Goal: Information Seeking & Learning: Understand process/instructions

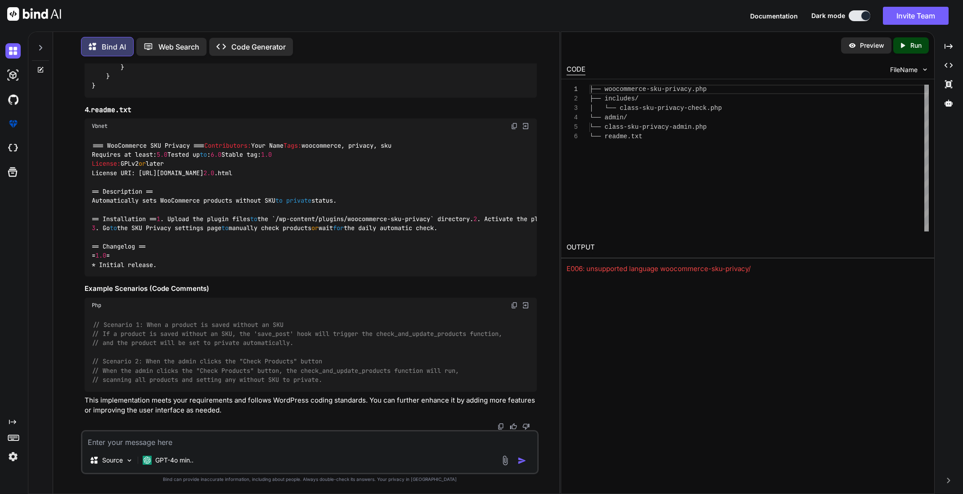
scroll to position [1476, 0]
click at [163, 444] on textarea at bounding box center [309, 439] width 455 height 16
click at [154, 442] on textarea at bounding box center [309, 439] width 455 height 16
click at [134, 443] on textarea at bounding box center [309, 439] width 455 height 16
click at [113, 443] on textarea at bounding box center [309, 439] width 455 height 16
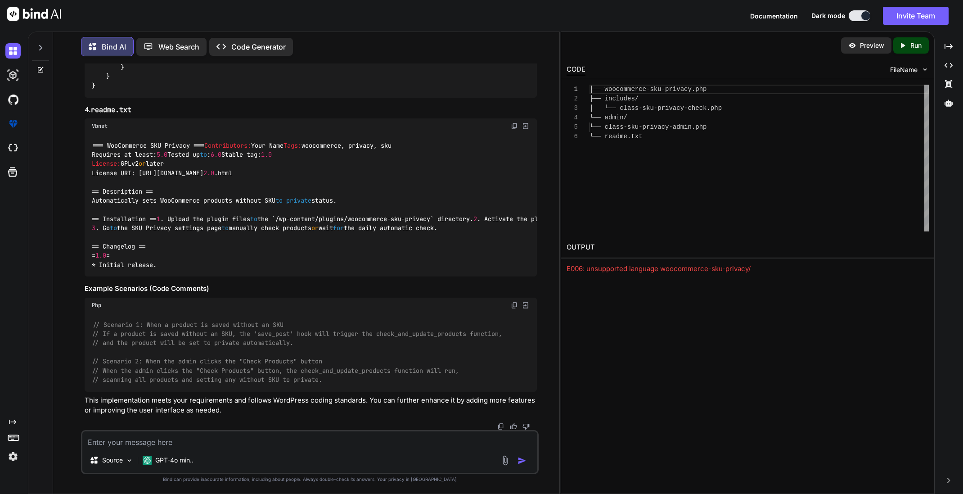
type textarea "x"
type textarea "K"
type textarea "x"
type textarea "Ku"
type textarea "x"
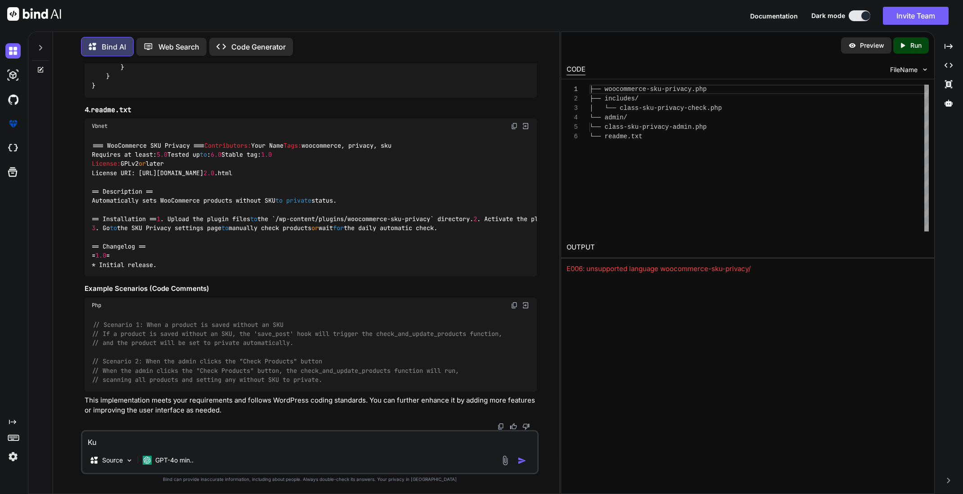
type textarea "[PERSON_NAME]"
type textarea "x"
type textarea "Kuid"
type textarea "x"
type textarea "Kuida"
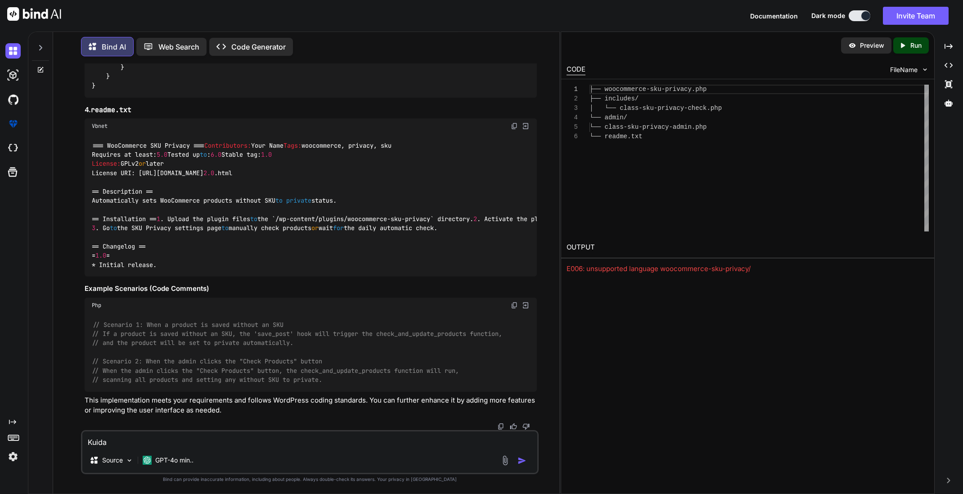
type textarea "x"
type textarea "Kuidas"
type textarea "x"
type textarea "Kuidas"
type textarea "x"
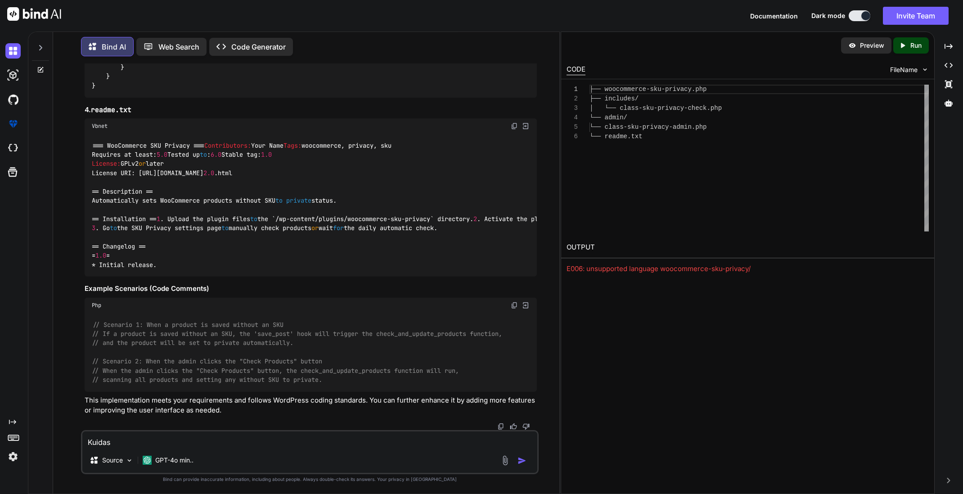
type textarea "Kuidas m"
type textarea "x"
type textarea "Kuidas ma"
type textarea "x"
type textarea "Kuidas ma"
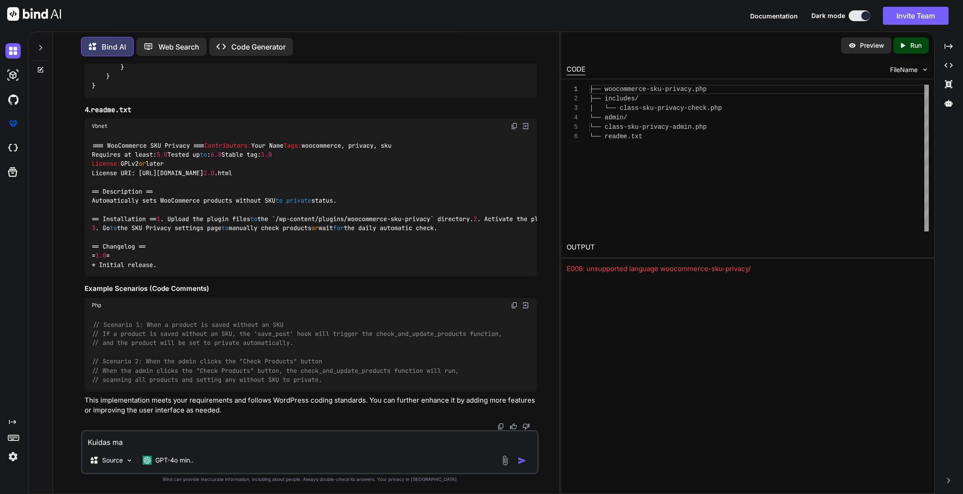
type textarea "x"
type textarea "Kuidas ma p"
type textarea "x"
type textarea "Kuidas ma pl"
type textarea "x"
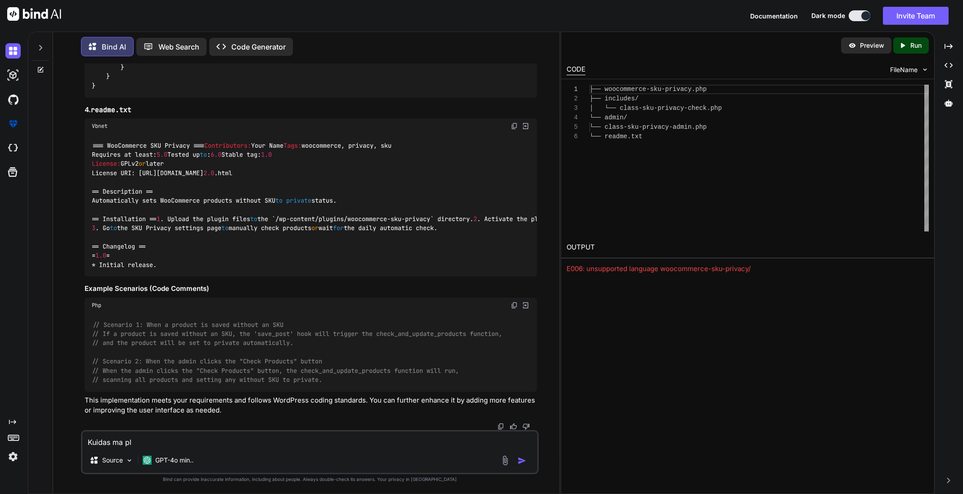
type textarea "Kuidas ma plu"
type textarea "x"
type textarea "Kuidas ma plug"
type textarea "x"
type textarea "Kuidas ma plugi"
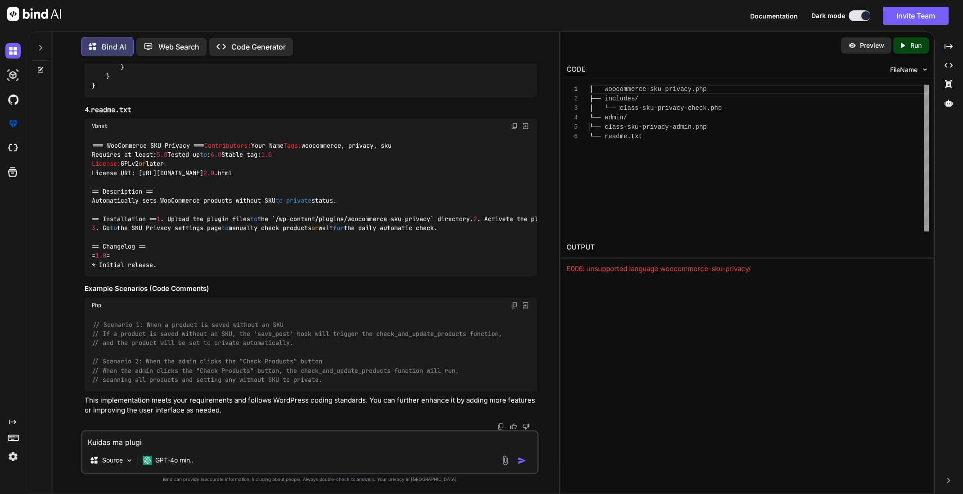
type textarea "x"
type textarea "Kuidas ma plugin"
type textarea "x"
type textarea "Kuidas ma plugina"
type textarea "x"
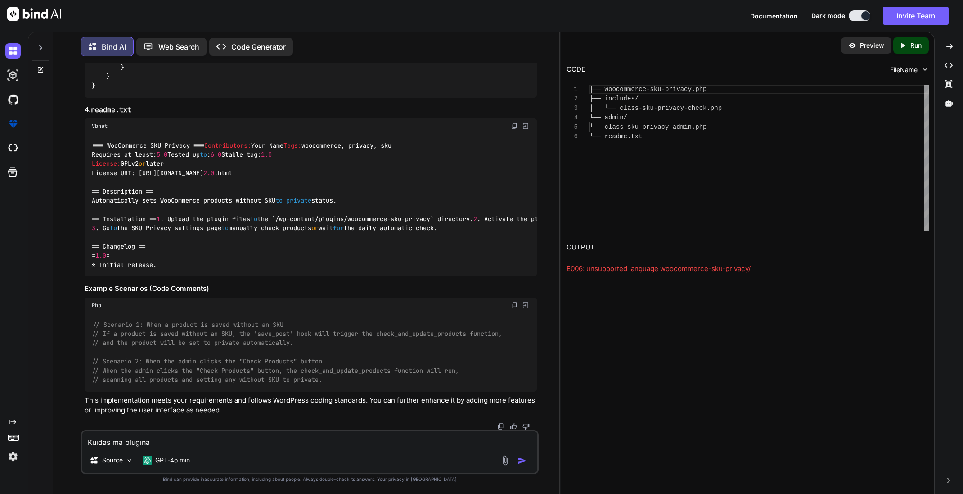
type textarea "Kuidas ma plugina"
type textarea "x"
type textarea "Kuidas ma plugina f"
type textarea "x"
type textarea "Kuidas ma plugina fa"
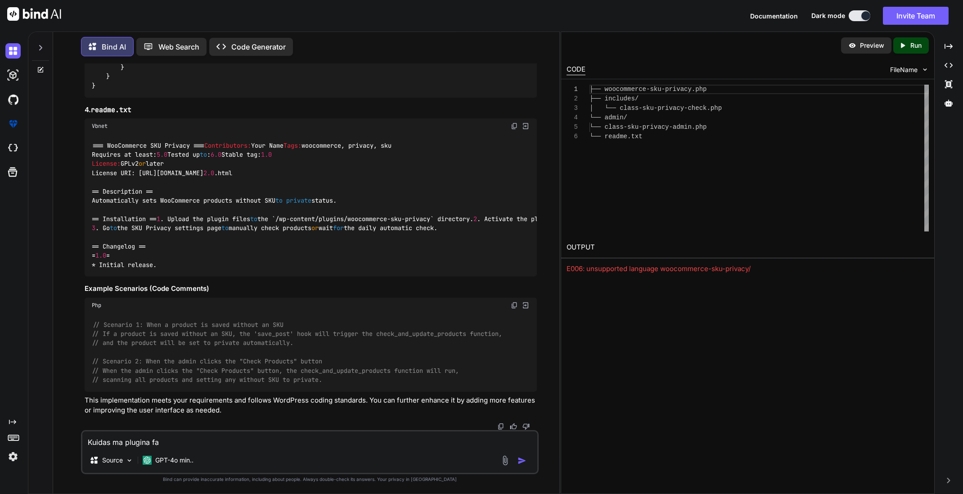
type textarea "x"
type textarea "Kuidas ma plugina fai"
type textarea "x"
type textarea "Kuidas ma plugina fail"
type textarea "x"
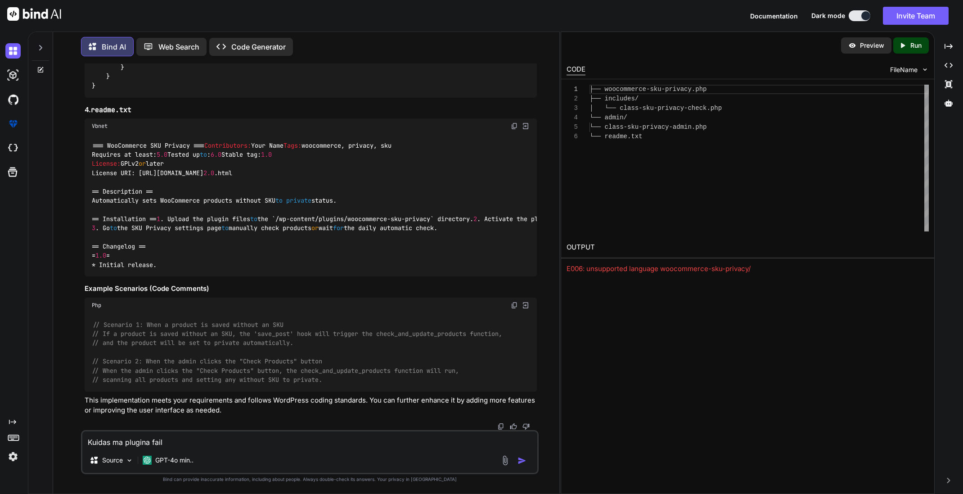
type textarea "Kuidas ma plugina faili"
type textarea "x"
type textarea "Kuidas ma plugina failid"
type textarea "x"
type textarea "Kuidas ma plugina failid"
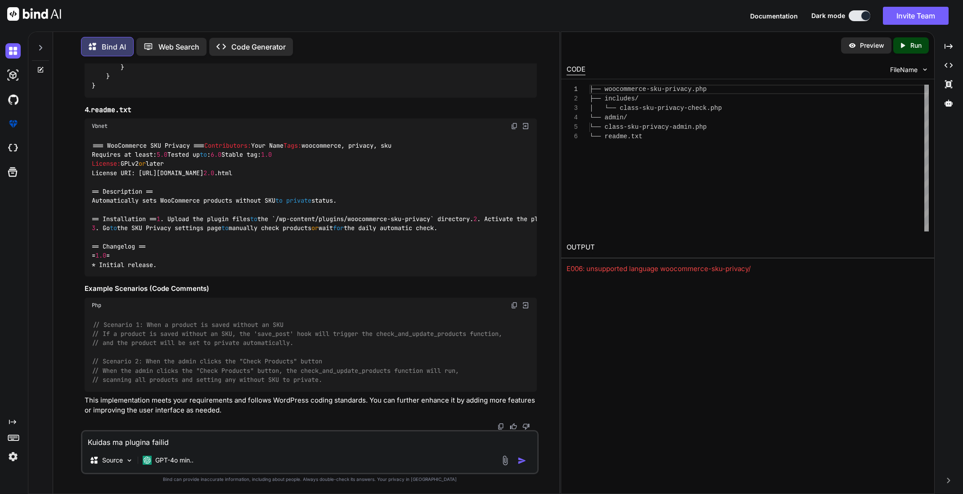
type textarea "x"
type textarea "Kuidas ma plugina failid s"
type textarea "x"
type textarea "Kuidas ma plugina failid sa"
type textarea "x"
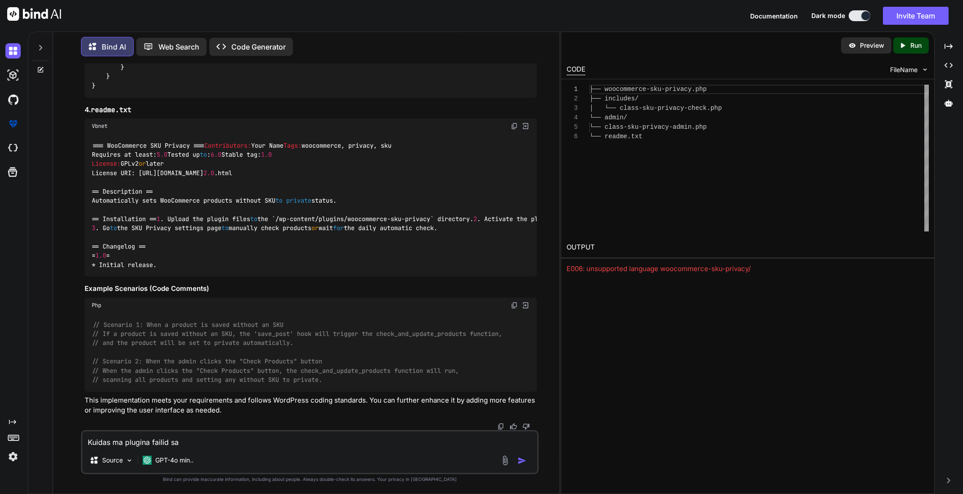
type textarea "Kuidas ma plugina failid saa"
type textarea "x"
type textarea "Kuidas ma plugina failid saan"
type textarea "x"
type textarea "Kuidas ma plugina failid saan"
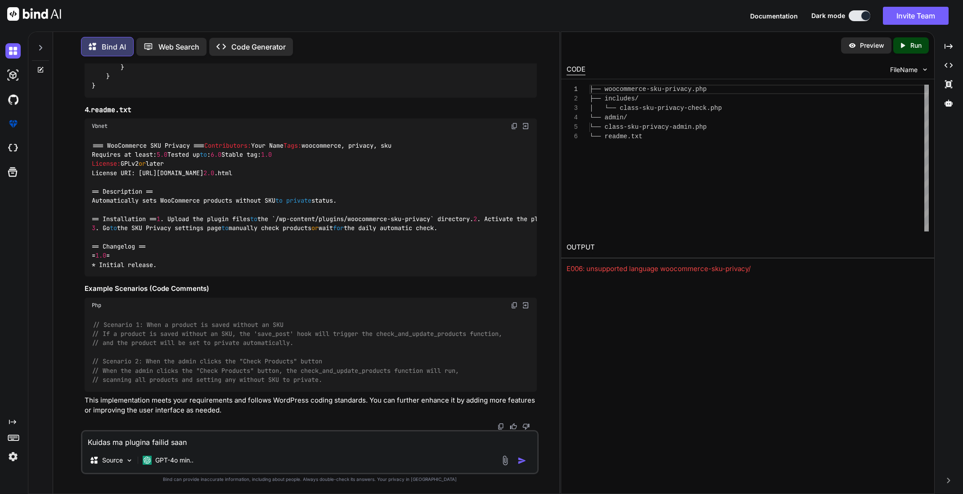
type textarea "x"
type textarea "Kuidas ma plugina failid saan a"
type textarea "x"
type textarea "Kuidas ma plugina failid saan al"
type textarea "x"
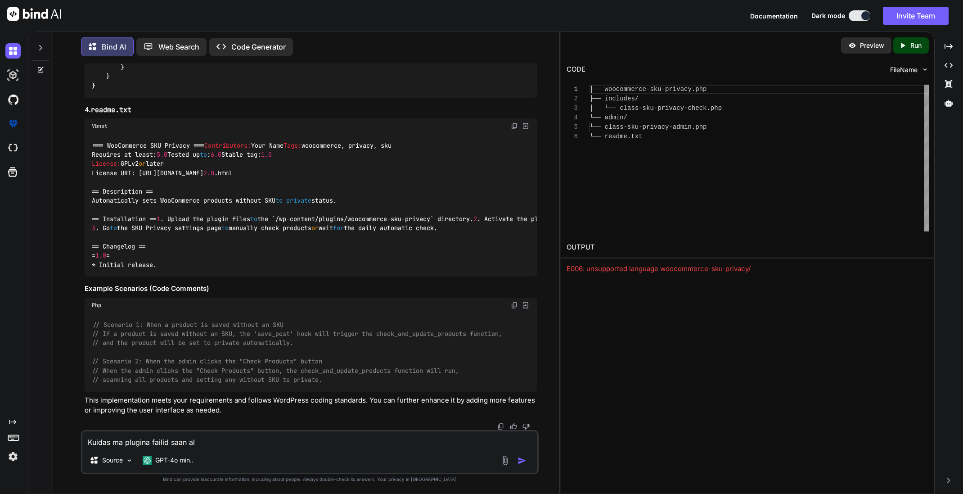
type textarea "Kuidas ma plugina failid saan all"
type textarea "x"
type textarea "Kuidas ma plugina failid saan alla"
type textarea "x"
type textarea "Kuidas ma plugina failid saan alla"
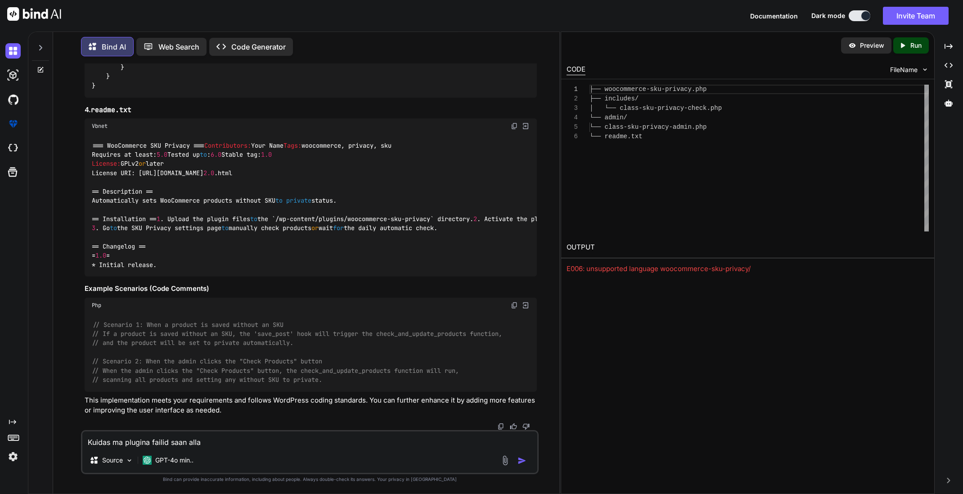
type textarea "x"
type textarea "Kuidas ma plugina failid saan alla l"
type textarea "x"
type textarea "Kuidas ma plugina failid saan alla la"
type textarea "x"
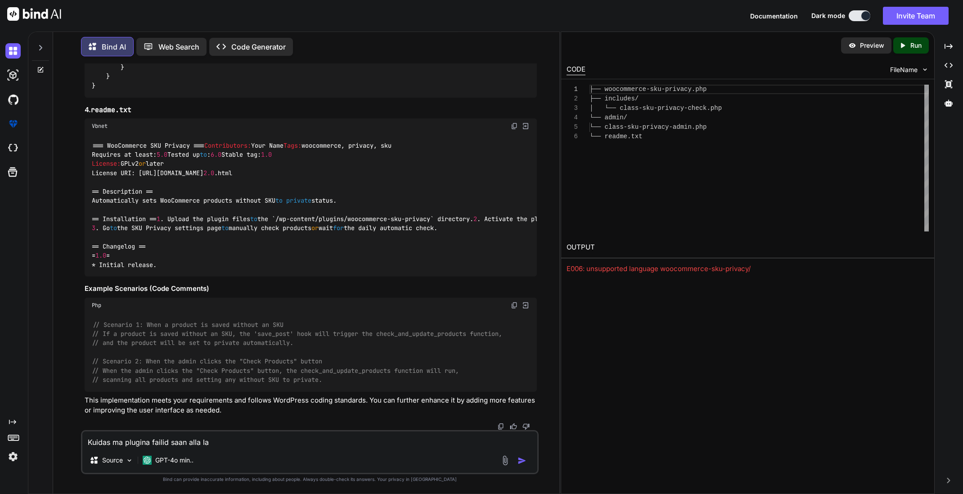
type textarea "Kuidas ma plugina failid saan alla laa"
type textarea "x"
type textarea "Kuidas ma plugina failid saan [PERSON_NAME]"
type textarea "x"
type textarea "Kuidas ma plugina failid saan alla laadi"
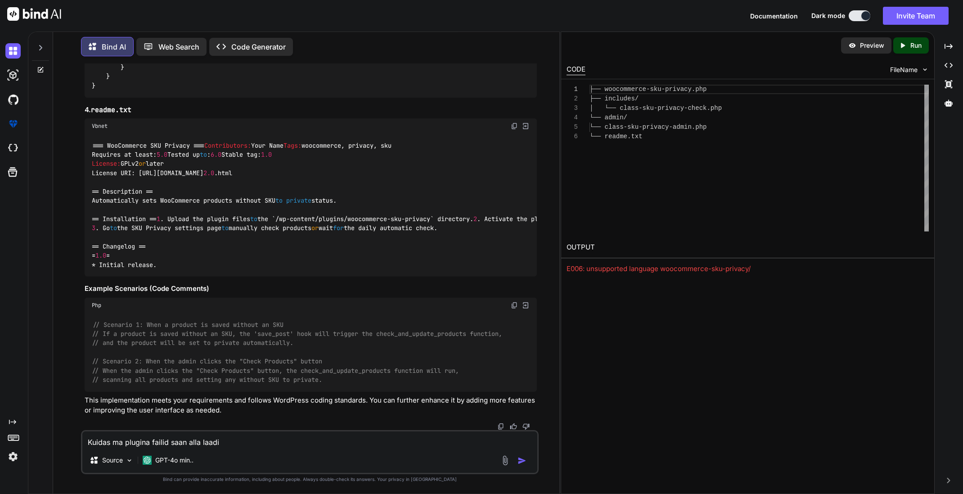
type textarea "x"
type textarea "Kuidas ma plugina failid saan alla laadid"
type textarea "x"
type textarea "Kuidas ma plugina failid saan alla laadida"
type textarea "x"
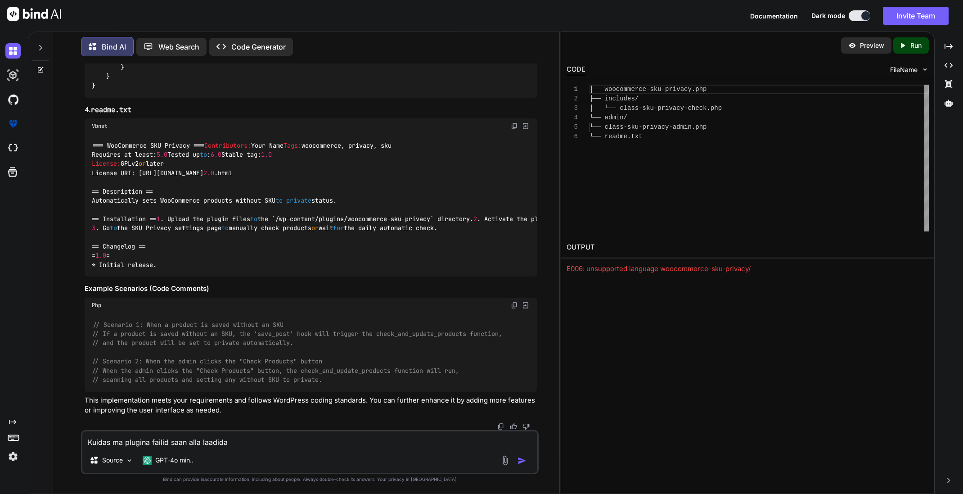
type textarea "Kuidas ma plugina failid saan alla laadida?"
type textarea "x"
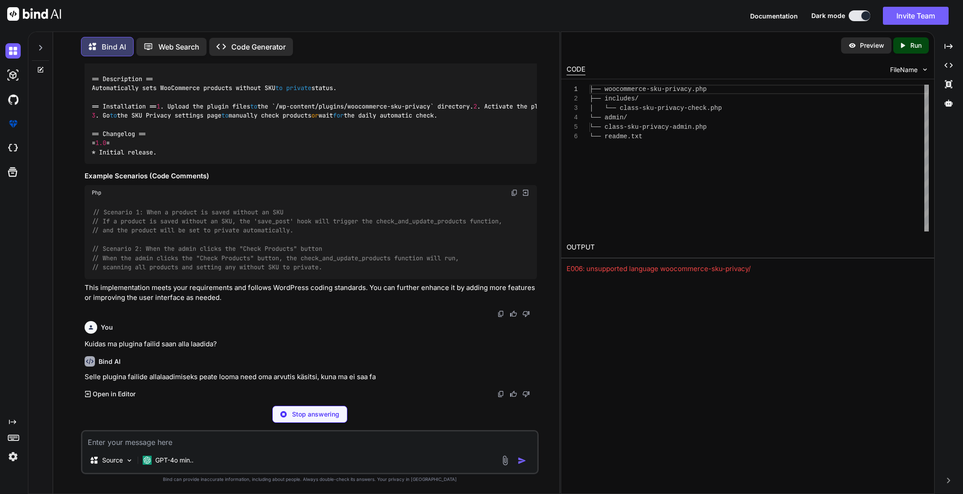
scroll to position [1562, 0]
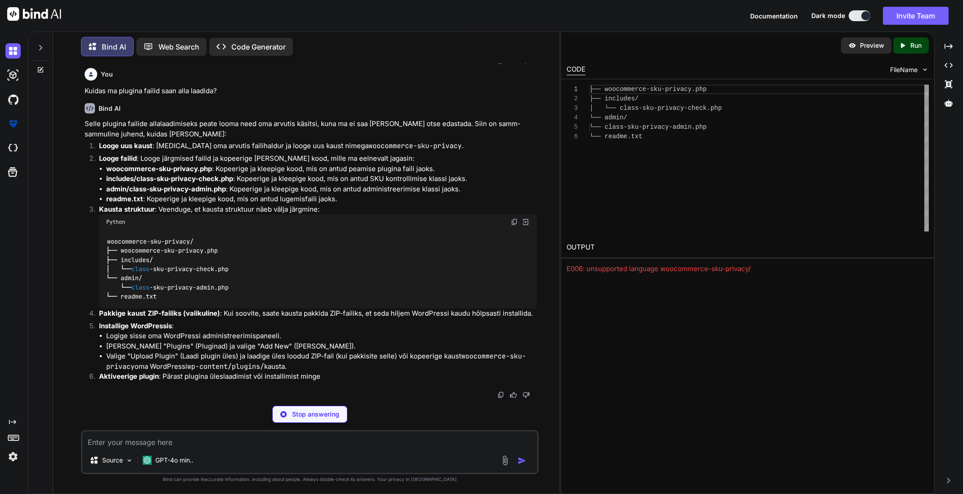
type textarea "x"
type textarea "├── woocommerce-sku-privacy.php ├── includes/ │ └── class-sku-privacy-check.php…"
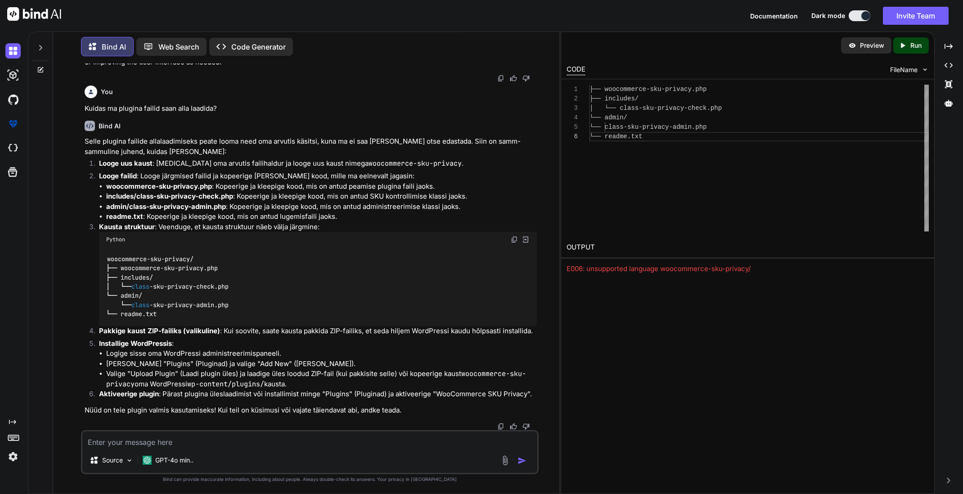
scroll to position [1445, 0]
drag, startPoint x: 92, startPoint y: 126, endPoint x: 304, endPoint y: 187, distance: 220.8
copy code "=== WooCommerce SKU Privacy === Contributors: Your Name Tags: woocommerce, priv…"
click at [171, 442] on textarea at bounding box center [309, 439] width 455 height 16
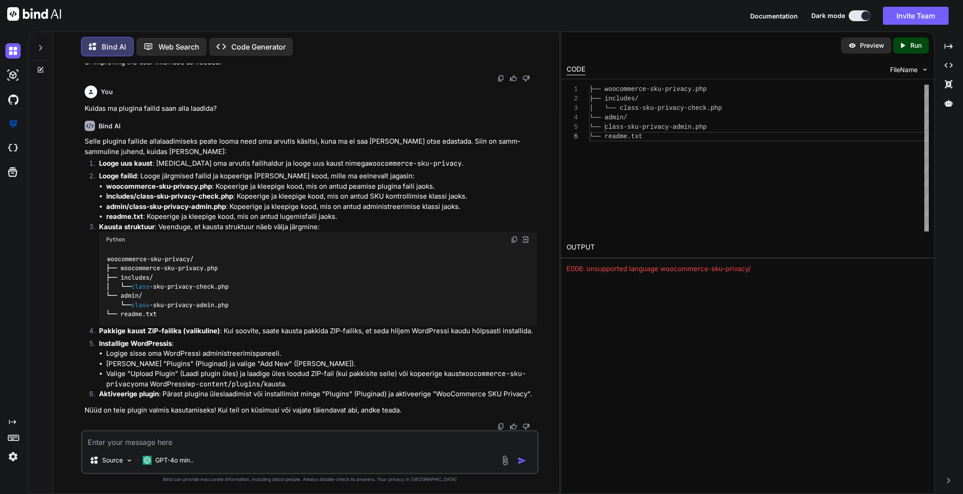
type textarea "x"
type textarea "M"
type textarea "x"
type textarea "Mu"
type textarea "x"
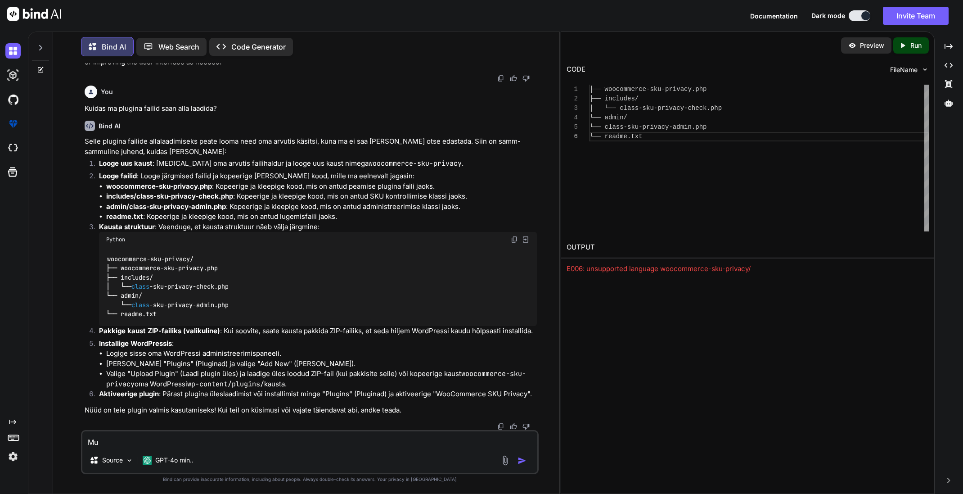
type textarea "Muu"
type textarea "x"
type textarea "Muud"
type textarea "x"
type textarea "Muuda"
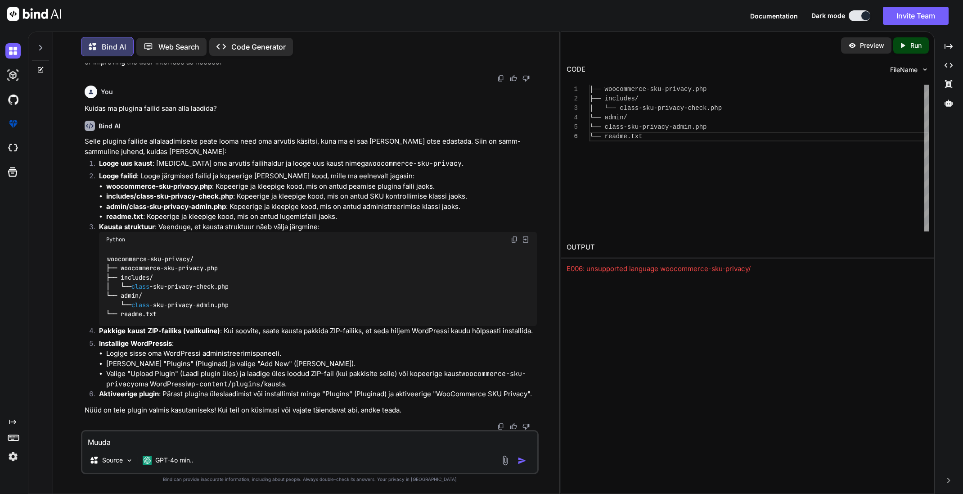
type textarea "x"
type textarea "Muuda:"
type textarea "x"
type textarea "Muuda:"
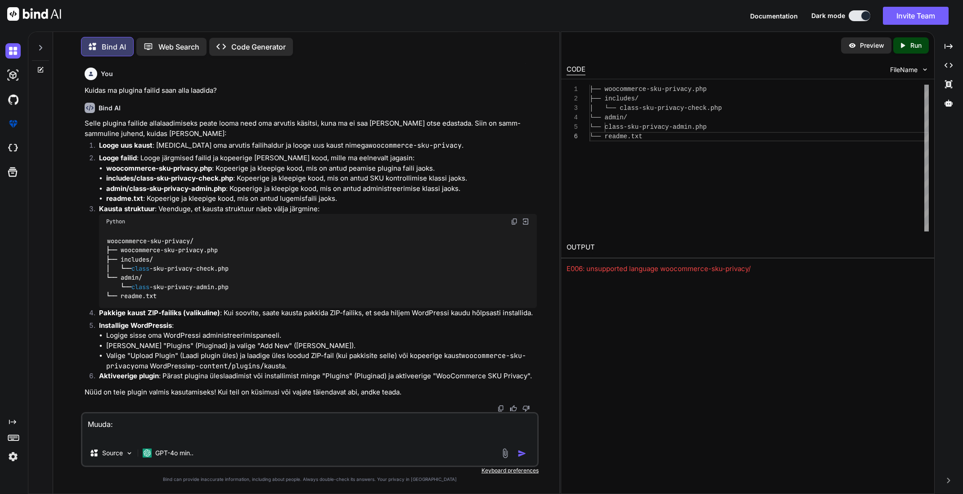
paste textarea "=== WooCommerce SKU Privacy === Contributors: Your Name Tags: woocommerce, priv…"
type textarea "x"
type textarea "Muuda: === WooCommerce SKU Privacy === Contributors: Your Name Tags: woocommerc…"
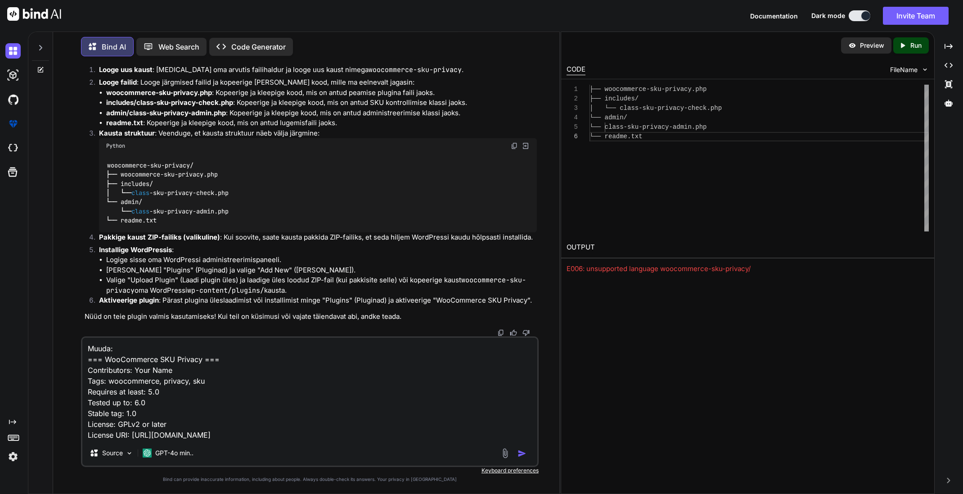
drag, startPoint x: 136, startPoint y: 369, endPoint x: 171, endPoint y: 369, distance: 34.7
click at [171, 369] on textarea "Muuda: === WooCommerce SKU Privacy === Contributors: Your Name Tags: woocommerc…" at bounding box center [309, 389] width 455 height 103
type textarea "x"
type textarea "Muuda: === WooCommerce SKU Privacy === Contributors: M Tags: woocommerce, priva…"
type textarea "x"
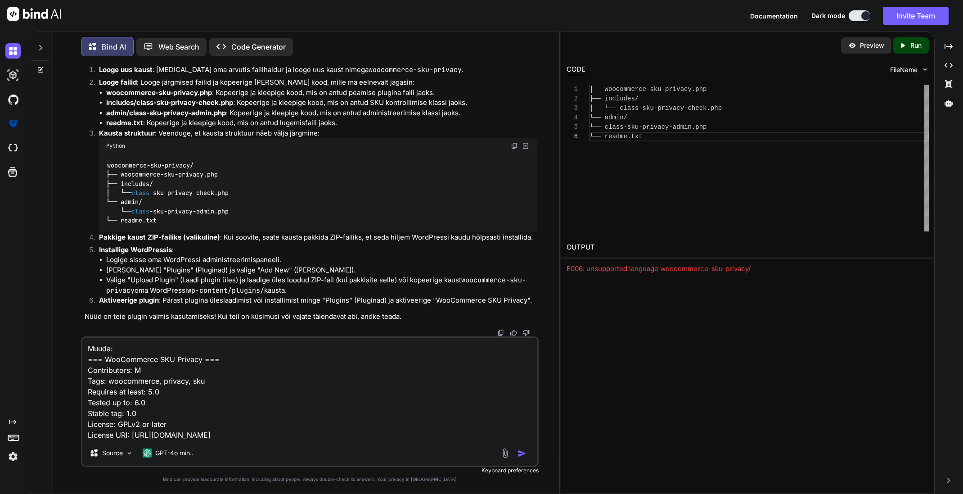
type textarea "Muuda: === WooCommerce SKU Privacy === Contributors: Ma Tags: woocommerce, priv…"
type textarea "x"
type textarea "Muuda: === WooCommerce SKU Privacy === Contributors: Mar Tags: woocommerce, pri…"
type textarea "x"
type textarea "Muuda: === WooCommerce SKU Privacy === Contributors: Mark Tags: woocommerce, pr…"
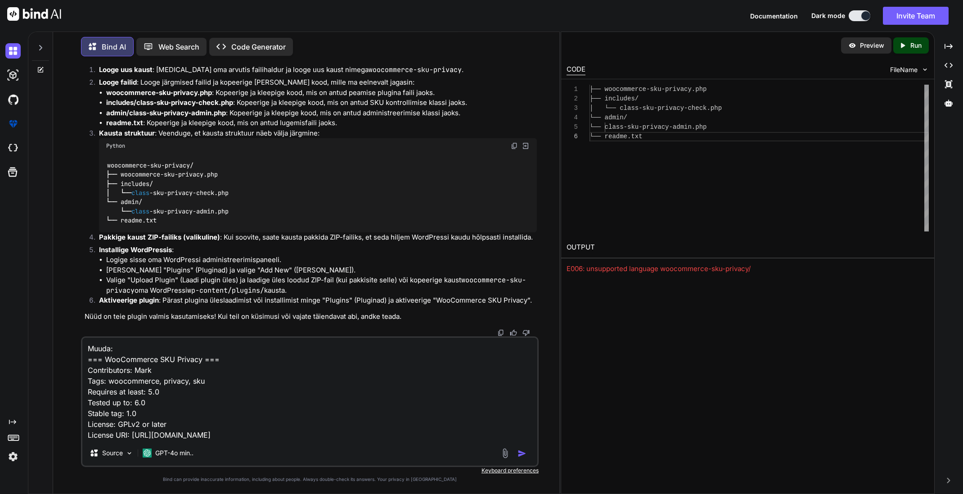
type textarea "x"
type textarea "Muuda: === WooCommerce SKU Privacy === Contributors: [PERSON_NAME] Tags: woocom…"
type textarea "x"
type textarea "Muuda: === WooCommerce SKU Privacy === Contributors: [PERSON_NAME] Tags: woocom…"
type textarea "x"
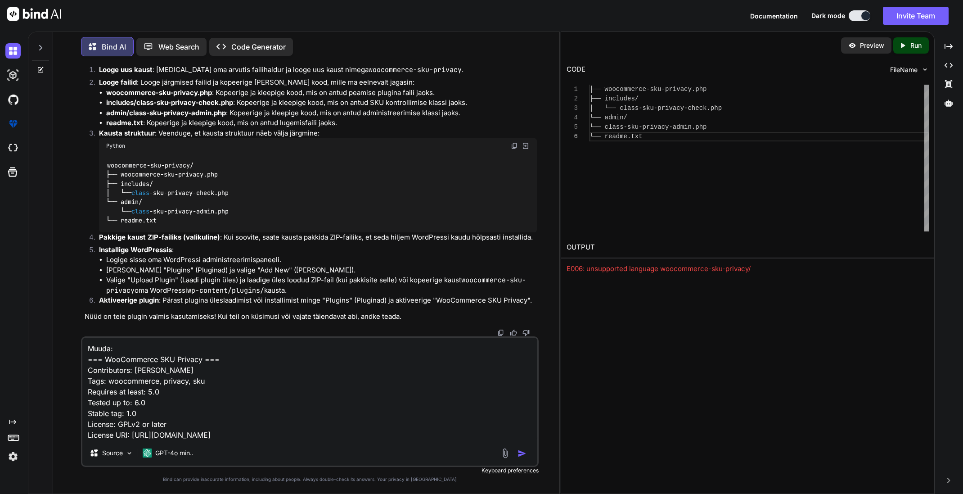
type textarea "Muuda: === WooCommerce SKU Privacy === Contributors: [PERSON_NAME] Tags: woocom…"
type textarea "x"
type textarea "Muuda: === WooCommerce SKU Privacy === Contributors: [PERSON_NAME] Tags: woocom…"
type textarea "x"
type textarea "Muuda: === WooCommerce SKU Privacy === Contributors: [PERSON_NAME] Tags: woocom…"
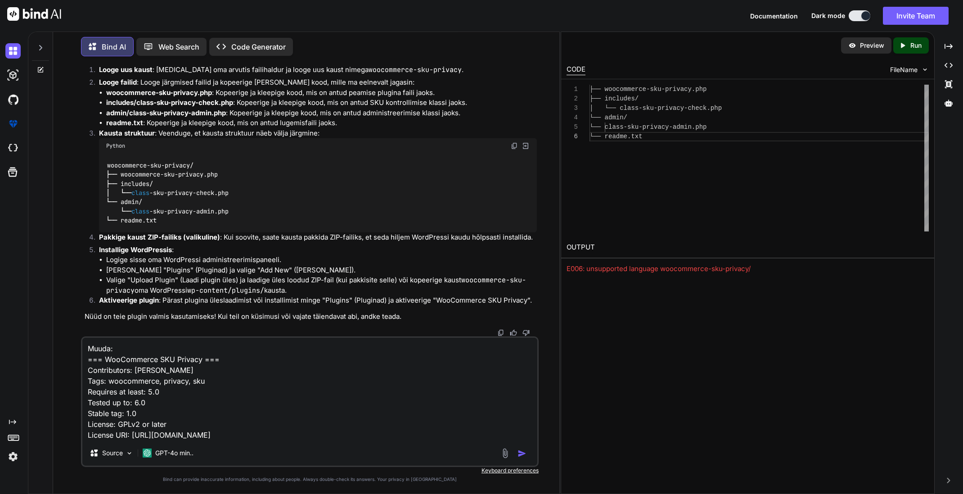
type textarea "x"
type textarea "Muuda: === WooCommerce SKU Privacy === Contributors: [PERSON_NAME] Tags: woocom…"
type textarea "x"
type textarea "Muuda: === WooCommerce SKU Privacy === Contributors: [PERSON_NAME] Tags: woocom…"
type textarea "x"
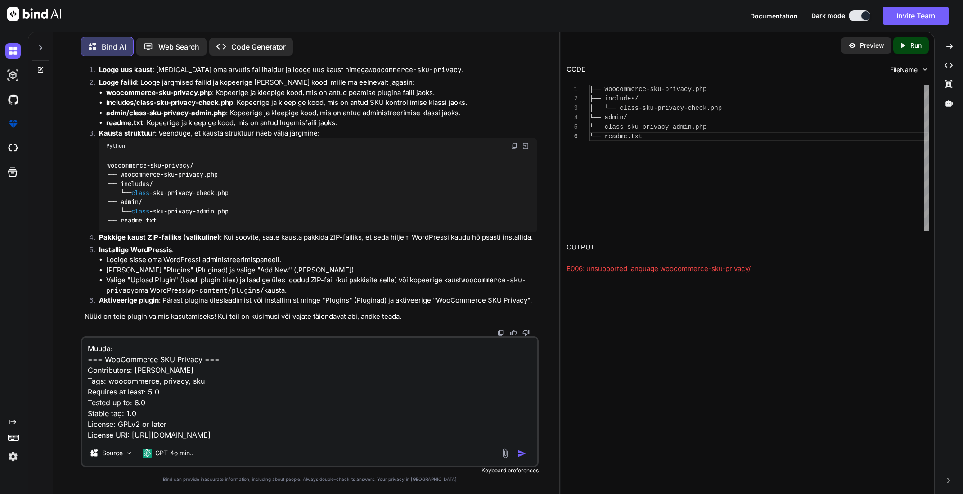
type textarea "Muuda: === WooCommerce SKU Privacy === Contributors: [PERSON_NAME] Tags: woocom…"
type textarea "x"
type textarea "Muuda: === WooCommerce SKU Privacy === Contributors: [PERSON_NAME] Tags: woocom…"
type textarea "x"
type textarea "Muuda: === WooCommerce SKU Privacy === Contributors: [PERSON_NAME] - Tags: wooc…"
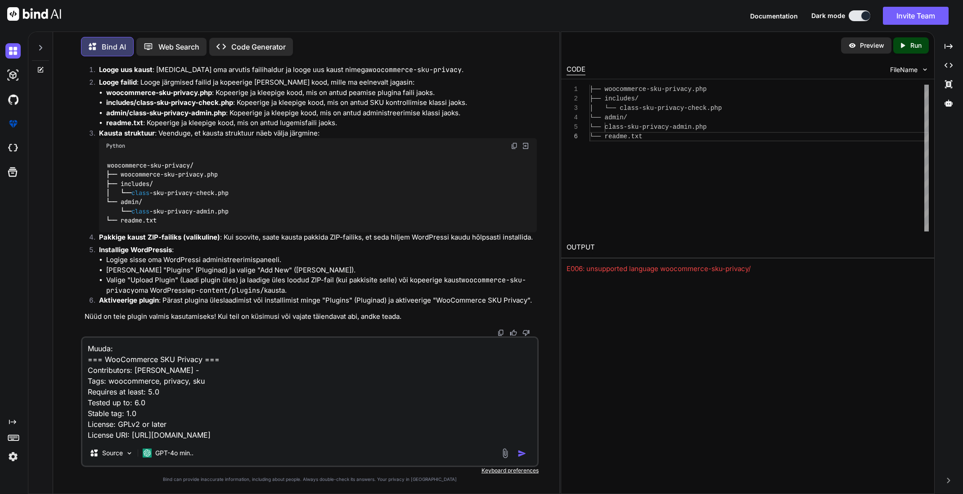
type textarea "x"
type textarea "Muuda: === WooCommerce SKU Privacy === Contributors: [PERSON_NAME] - Tags: wooc…"
type textarea "x"
type textarea "Muuda: === WooCommerce SKU Privacy === Contributors: [PERSON_NAME] - M Tags: wo…"
type textarea "x"
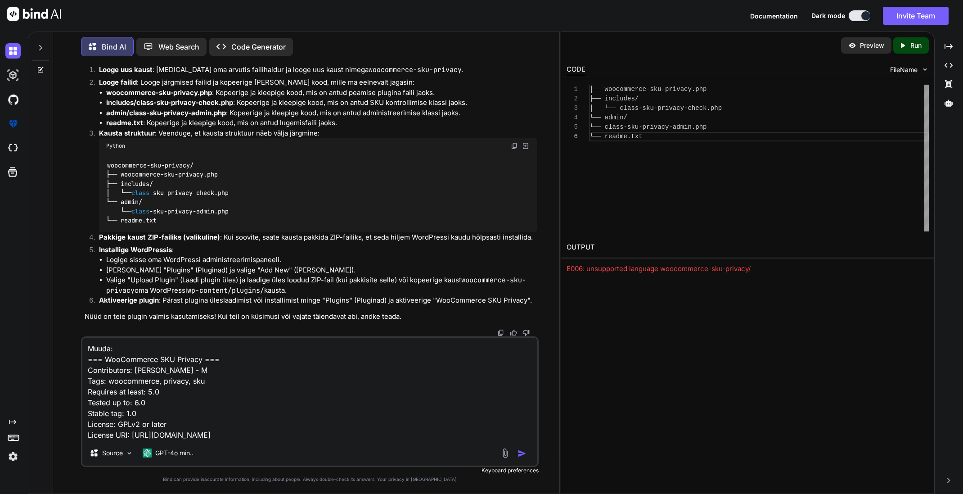
type textarea "Muuda: === WooCommerce SKU Privacy === Contributors: [PERSON_NAME] - Ma Tags: w…"
type textarea "x"
type textarea "Muuda: === WooCommerce SKU Privacy === Contributors: [PERSON_NAME] - Mar Tags: …"
type textarea "x"
type textarea "Muuda: === WooCommerce SKU Privacy === Contributors: [PERSON_NAME] Tags: woocom…"
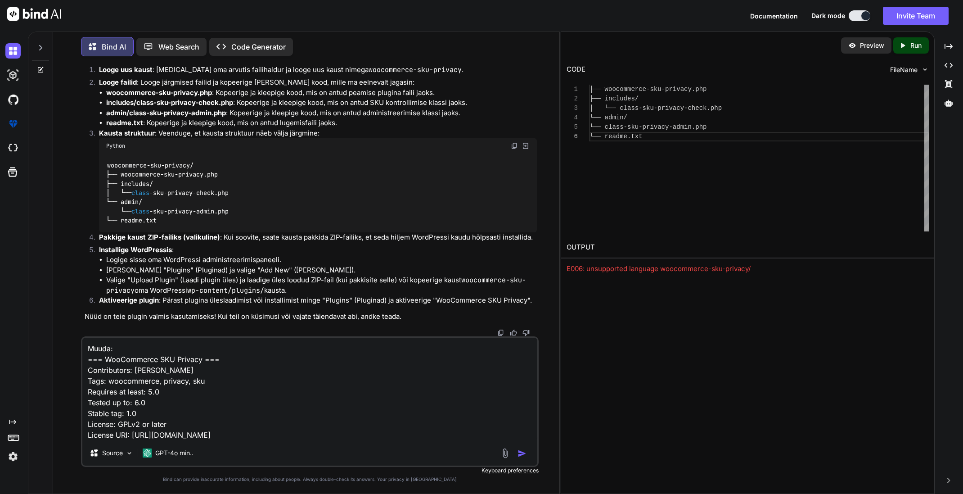
type textarea "x"
type textarea "Muuda: === WooCommerce SKU Privacy === Contributors: [PERSON_NAME] Tags: woocom…"
type textarea "x"
type textarea "Muuda: === WooCommerce SKU Privacy === Contributors: [PERSON_NAME] Tags: woocom…"
type textarea "x"
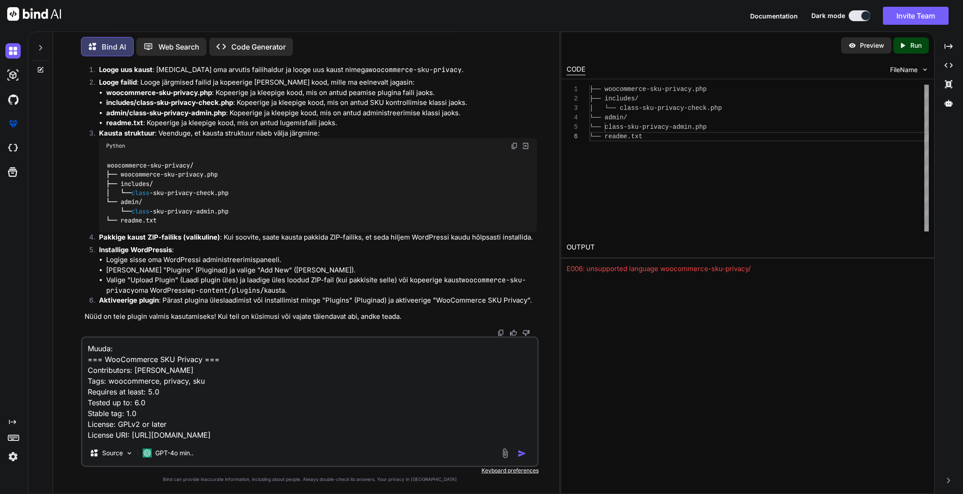
type textarea "Muuda: === WooCommerce SKU Privacy === Contributors: [PERSON_NAME] - Marosta Ta…"
type textarea "x"
type textarea "Muuda: === WooCommerce SKU Privacy === Contributors: [PERSON_NAME] - Marostar T…"
type textarea "x"
type textarea "Muuda: === WooCommerce SKU Privacy === Contributors: [PERSON_NAME] - Marostar T…"
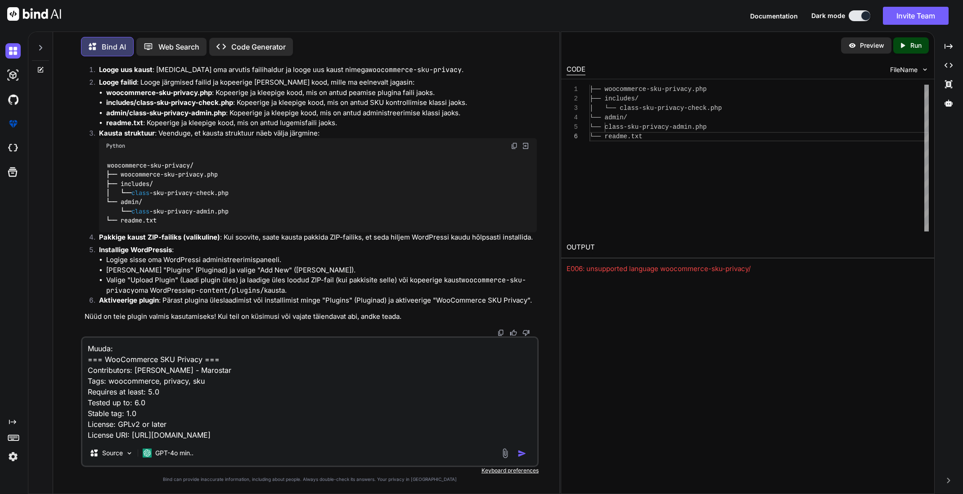
type textarea "x"
type textarea "Muuda: === WooCommerce SKU Privacy === Contributors: [PERSON_NAME] - Marostar O…"
type textarea "x"
type textarea "Muuda: === WooCommerce SKU Privacy === Contributors: [PERSON_NAME] - Marostar O…"
click at [524, 452] on img "button" at bounding box center [522, 453] width 9 height 9
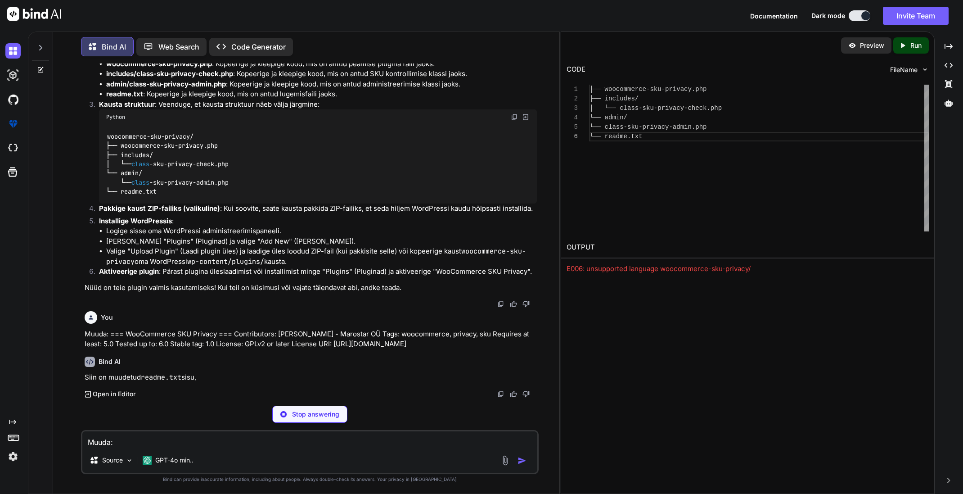
scroll to position [1915, 0]
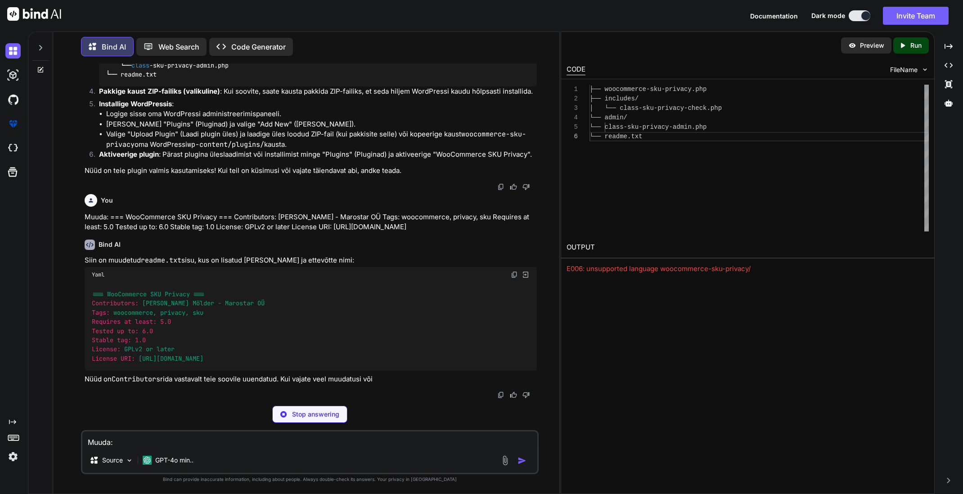
type textarea "x"
type textarea "Contributors: [PERSON_NAME] - Marostar OÜ Tags: woocommerce, privacy, sku Requi…"
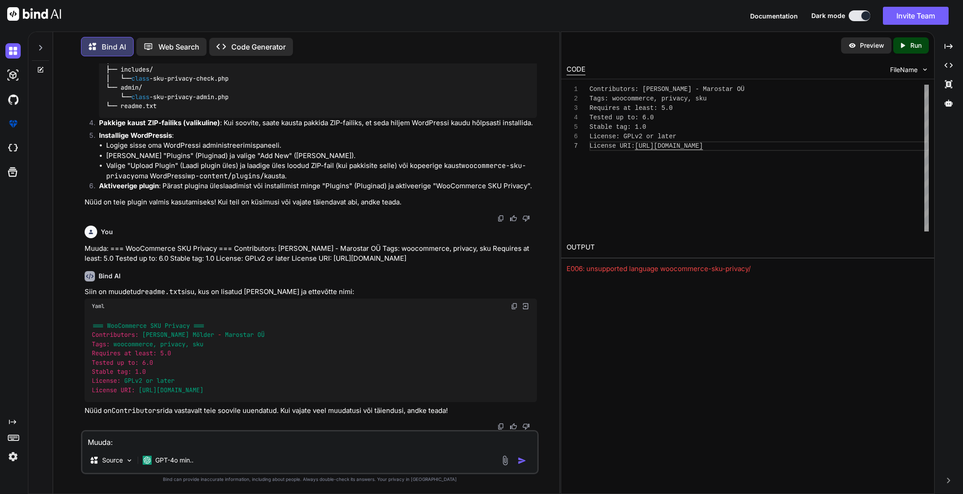
scroll to position [1818, 0]
drag, startPoint x: 337, startPoint y: 168, endPoint x: 428, endPoint y: 166, distance: 91.4
copy p "woocommerce-sku-privacy"
drag, startPoint x: 212, startPoint y: 190, endPoint x: 108, endPoint y: 191, distance: 103.6
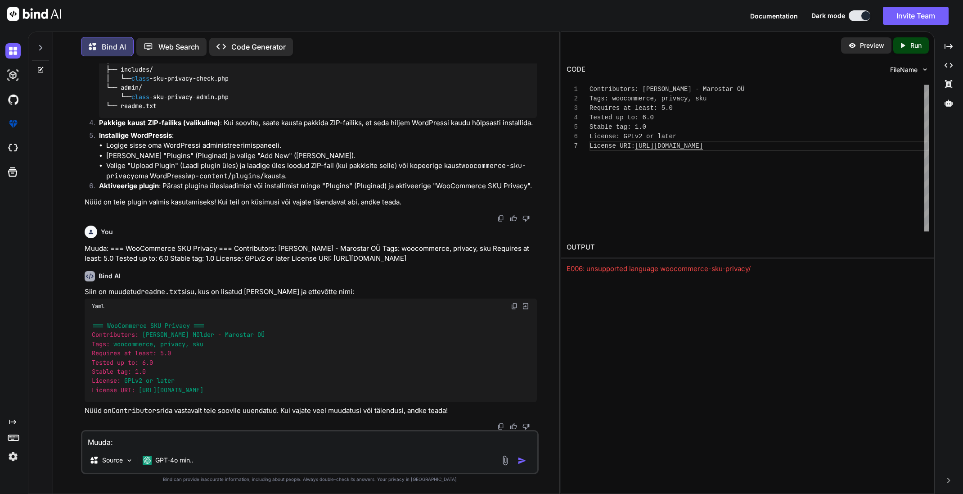
copy strong "woocommerce-sku-privacy.php"
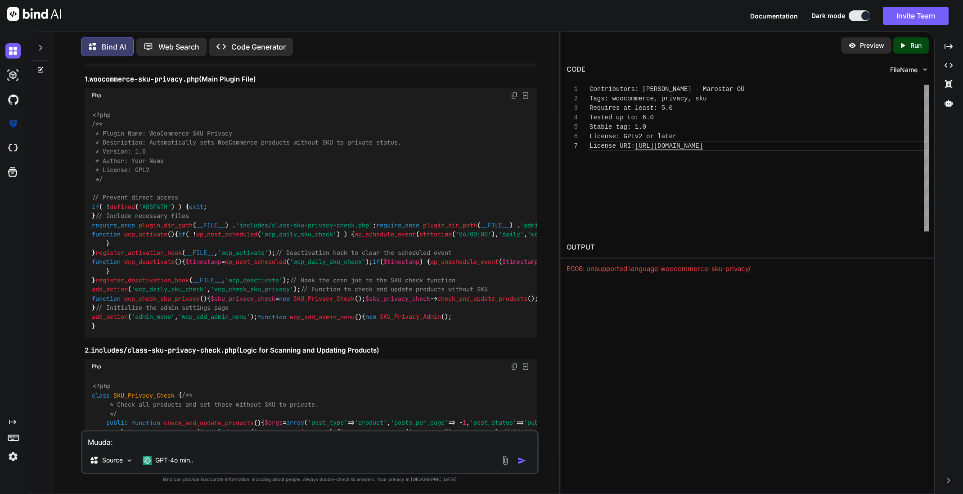
scroll to position [246, 0]
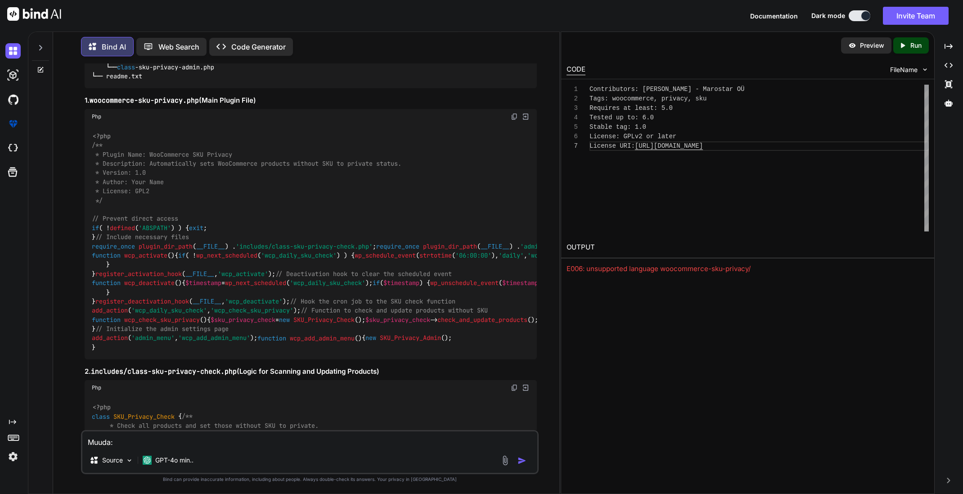
click at [514, 114] on img at bounding box center [514, 116] width 7 height 7
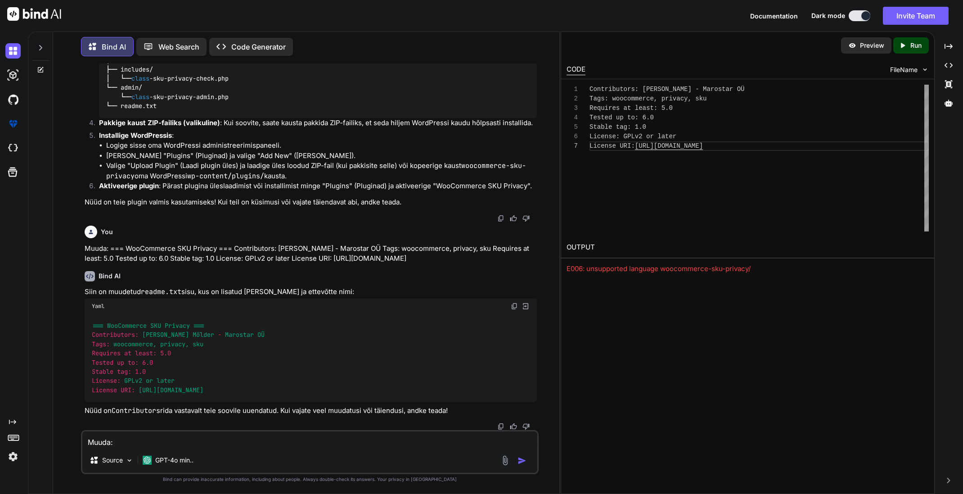
scroll to position [2025, 0]
click at [515, 307] on img at bounding box center [514, 306] width 7 height 7
drag, startPoint x: 138, startPoint y: 251, endPoint x: 233, endPoint y: 251, distance: 94.5
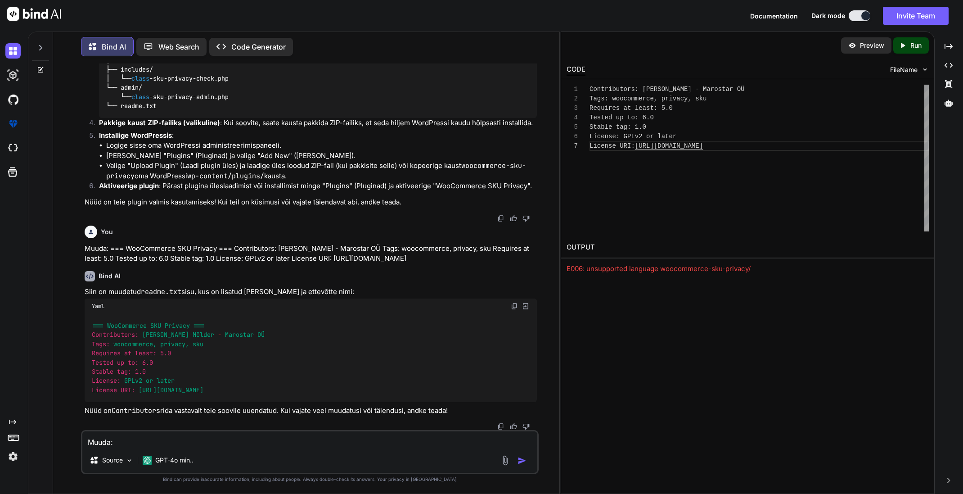
copy strong "class-sku-privacy-check.php"
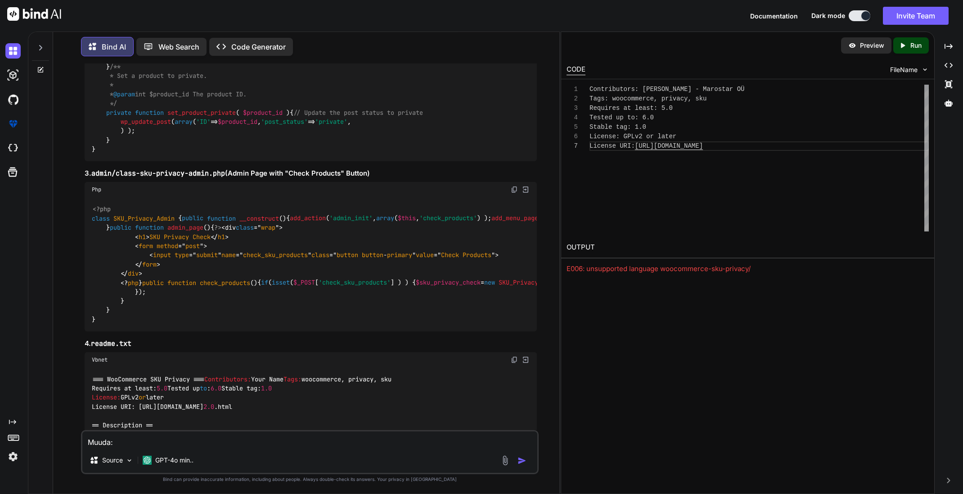
scroll to position [642, 0]
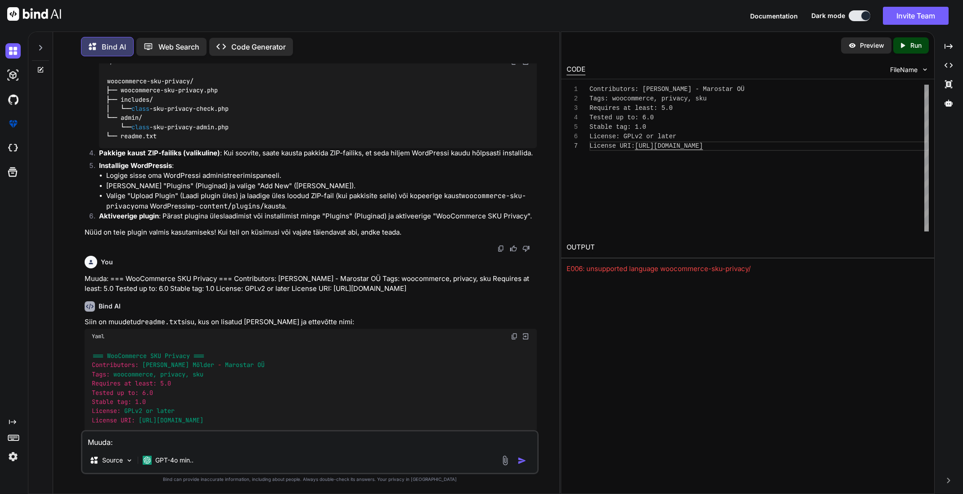
scroll to position [1682, 0]
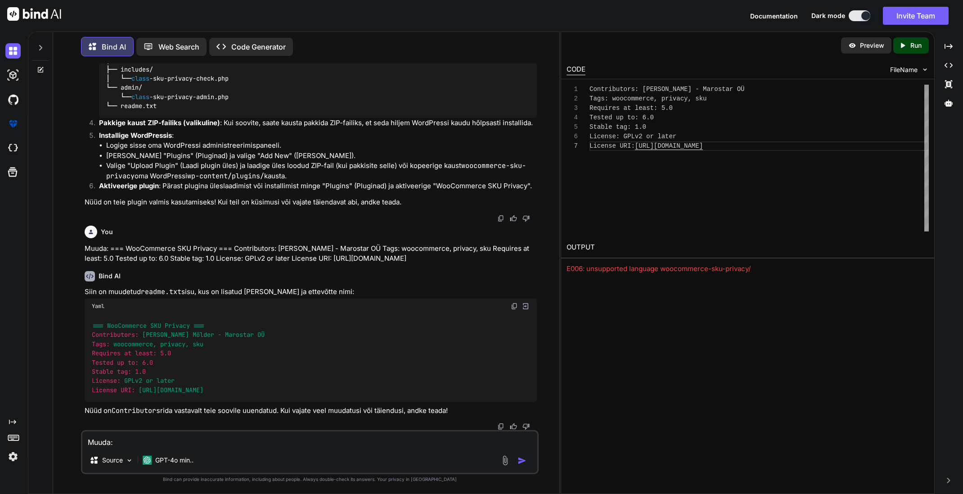
drag, startPoint x: 131, startPoint y: 347, endPoint x: 226, endPoint y: 347, distance: 95.9
copy strong "class-sku-privacy-admin.php"
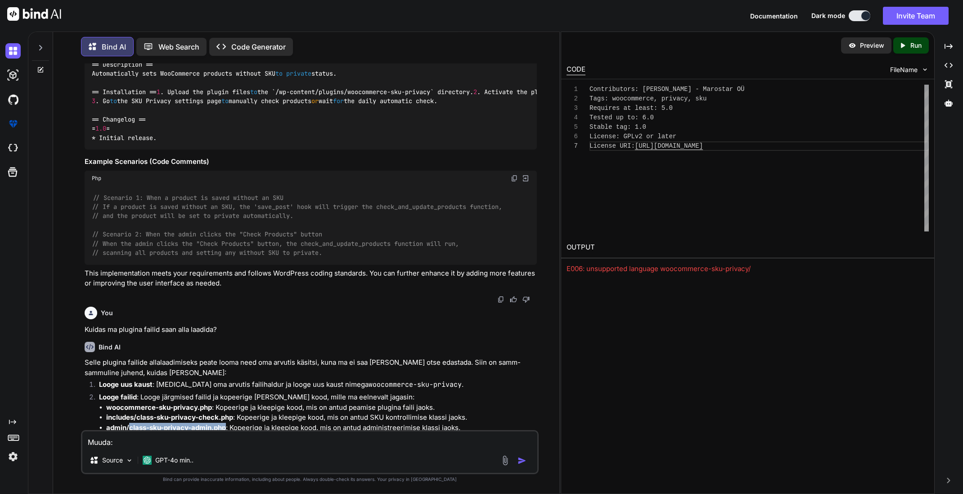
scroll to position [1051, 0]
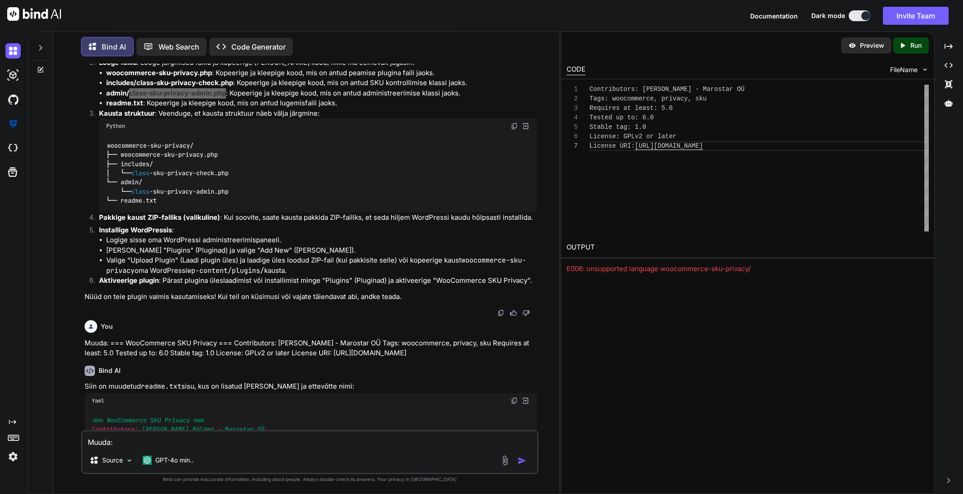
scroll to position [1411, 0]
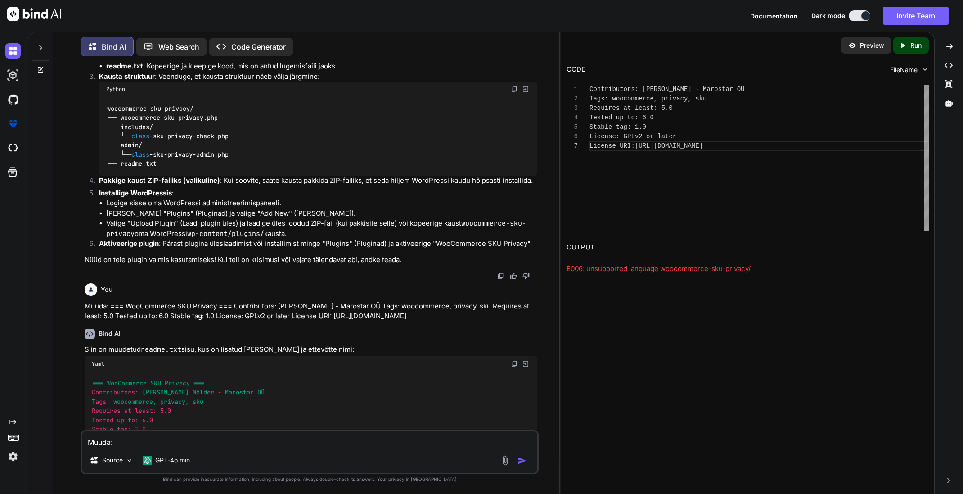
drag, startPoint x: 93, startPoint y: 125, endPoint x: 138, endPoint y: 123, distance: 45.1
copy h3 "readme.txt"
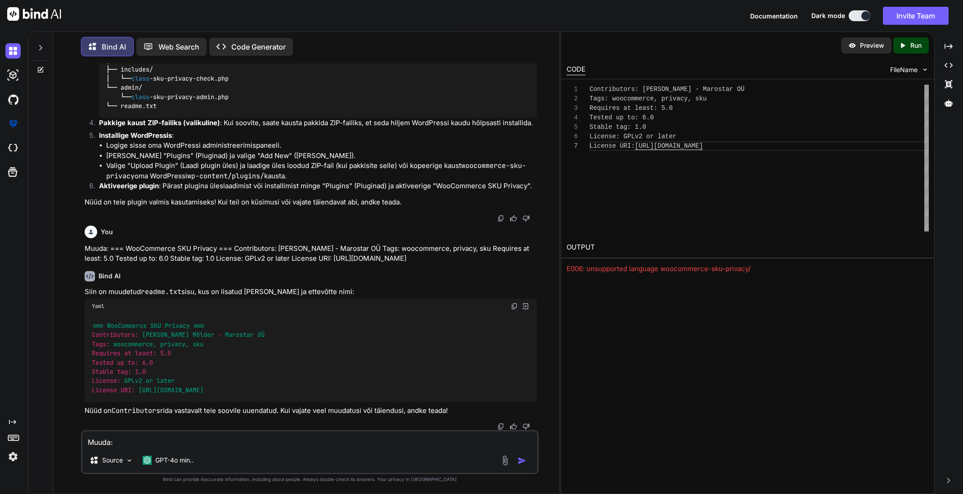
scroll to position [2025, 0]
click at [514, 310] on img at bounding box center [514, 306] width 7 height 7
click at [171, 443] on textarea "Muuda: === WooCommerce SKU Privacy === Contributors: [PERSON_NAME] - Marostar O…" at bounding box center [309, 439] width 455 height 16
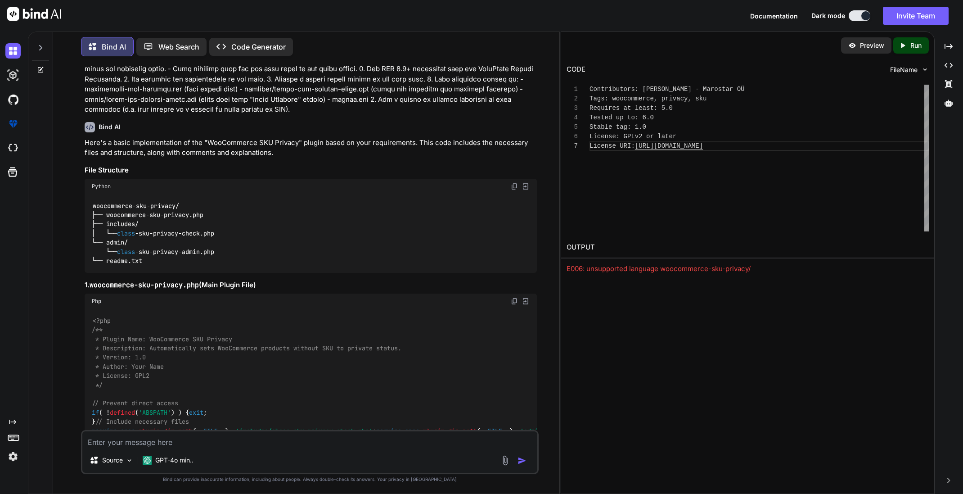
scroll to position [0, 0]
